Goal: Information Seeking & Learning: Find specific fact

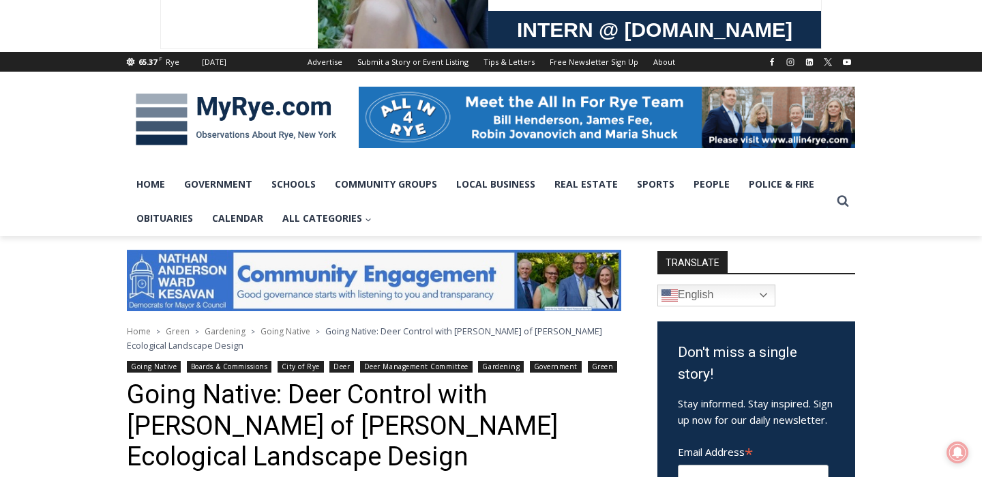
scroll to position [128, 0]
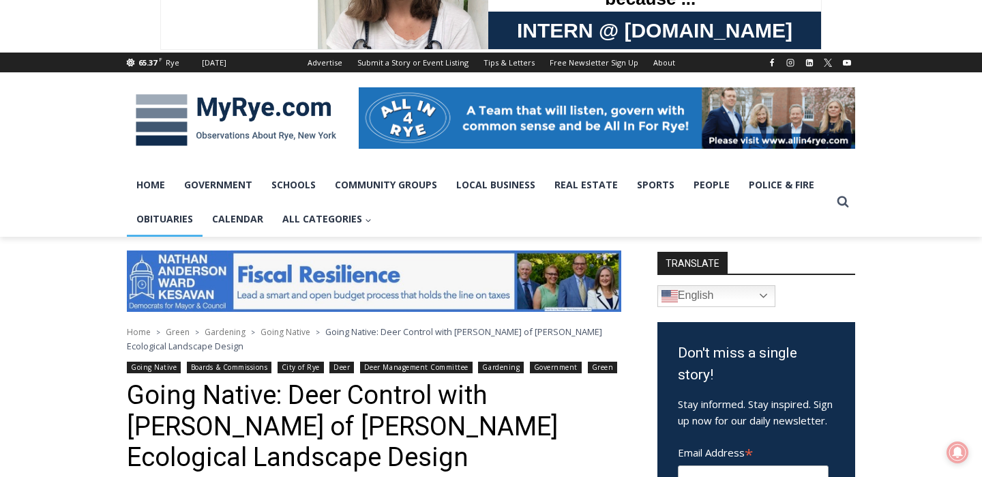
click at [170, 221] on link "Obituaries" at bounding box center [165, 219] width 76 height 34
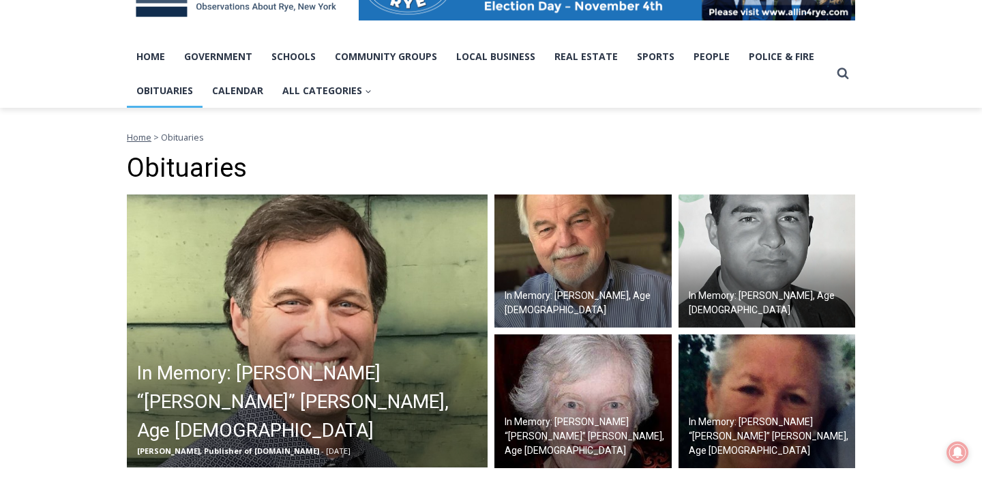
scroll to position [233, 0]
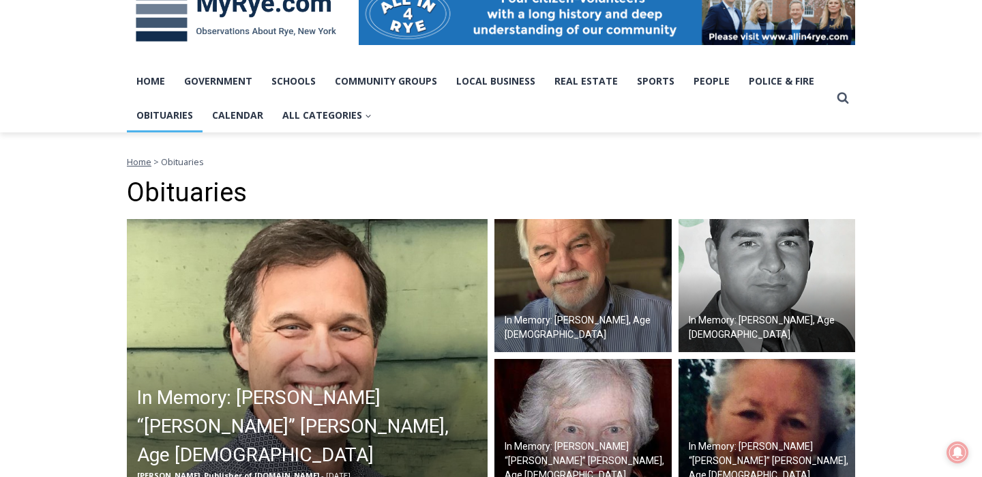
click at [320, 339] on img at bounding box center [307, 355] width 361 height 273
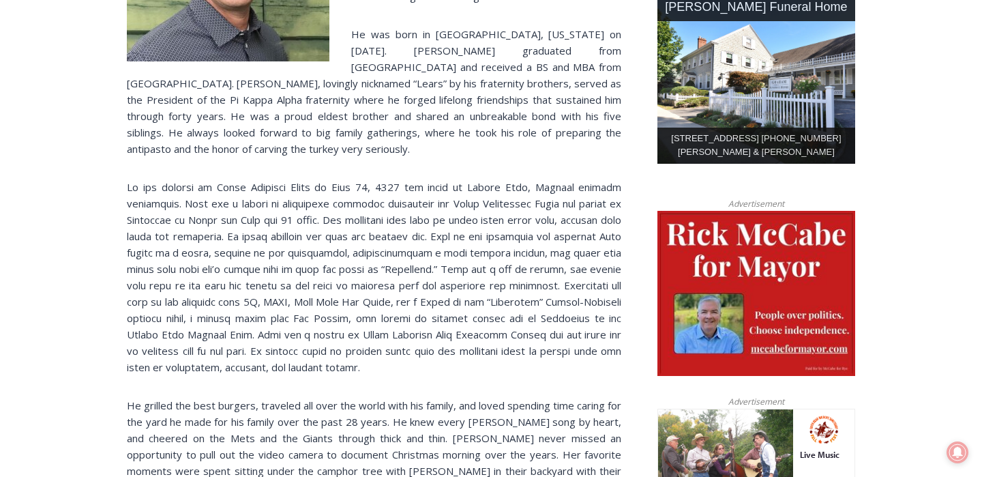
scroll to position [509, 0]
